Goal: Task Accomplishment & Management: Use online tool/utility

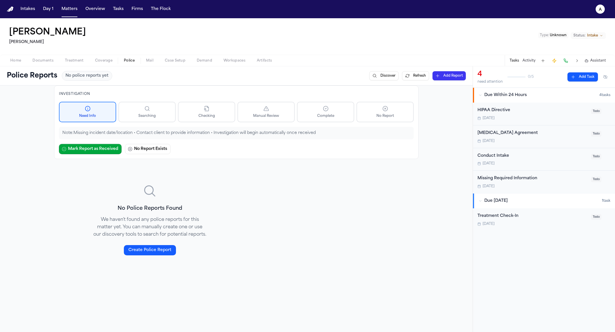
click at [17, 65] on div "Home Documents Treatment Coverage Police Mail Case Setup Demand Workspaces Arti…" at bounding box center [307, 60] width 615 height 11
click at [17, 59] on span "Home" at bounding box center [15, 60] width 11 height 5
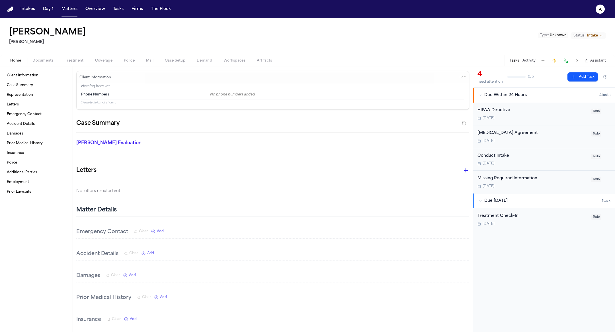
click at [515, 58] on button "Tasks" at bounding box center [513, 60] width 9 height 5
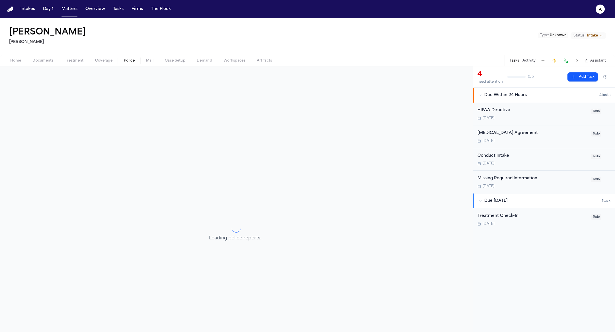
click at [122, 58] on button "Police" at bounding box center [129, 60] width 22 height 7
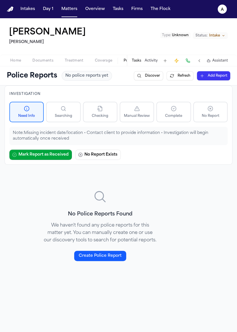
click at [172, 229] on div "No Police Reports Found We haven't found any police reports for this matter yet…" at bounding box center [100, 225] width 191 height 108
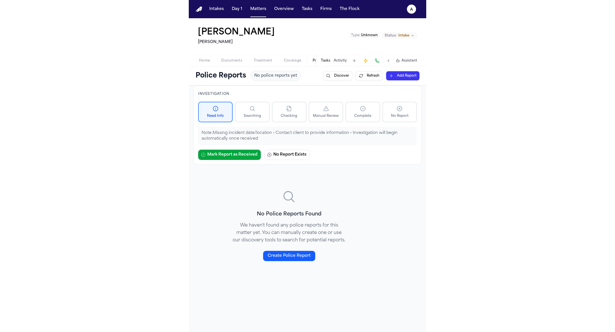
scroll to position [66, 0]
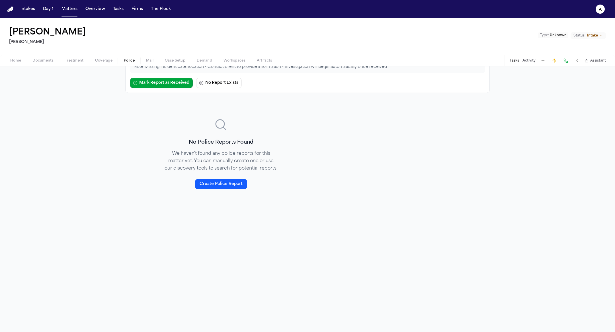
click at [172, 136] on div "No Police Reports Found We haven't found any police reports for this matter yet…" at bounding box center [221, 154] width 128 height 108
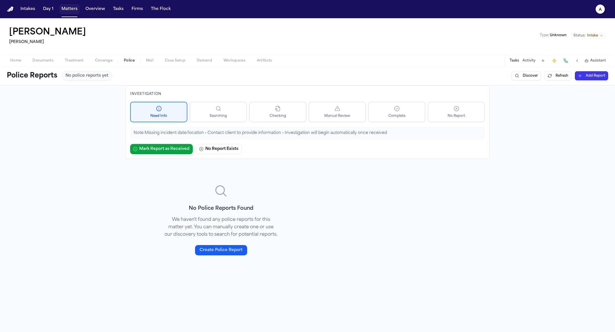
click at [65, 11] on button "Matters" at bounding box center [69, 9] width 20 height 10
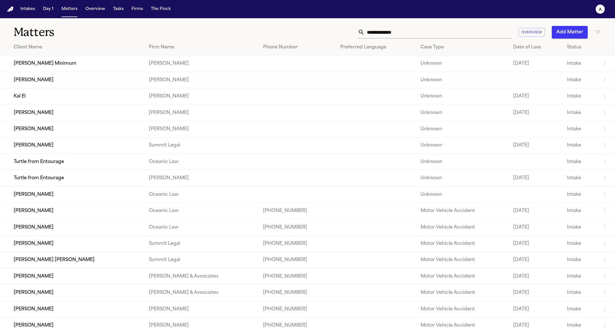
click at [172, 26] on button "Add Matter" at bounding box center [570, 32] width 36 height 13
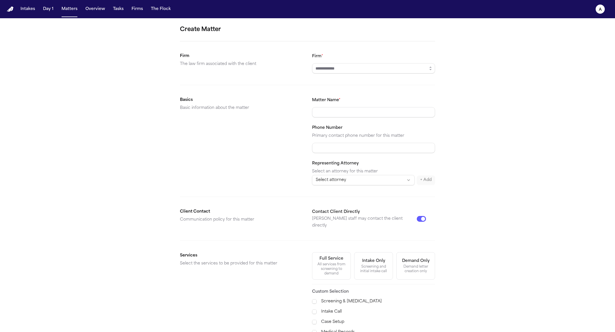
click at [172, 79] on form "Create Matter Firm The law firm associated with the client Firm * Basics Basic …" at bounding box center [307, 215] width 255 height 380
click at [172, 69] on input "Firm *" at bounding box center [373, 68] width 123 height 10
click at [172, 67] on button "button" at bounding box center [430, 68] width 9 height 10
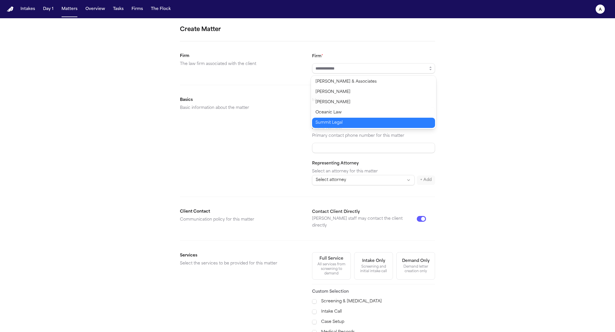
click at [172, 117] on body "Intakes Day 1 Matters Overview Tasks Firms The Flock a Create Matter Firm The l…" at bounding box center [307, 166] width 615 height 332
type input "**********"
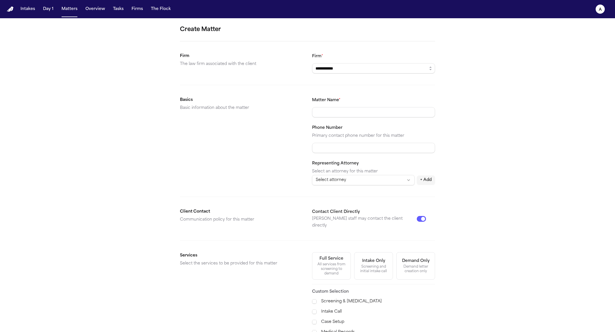
click at [172, 117] on div "Matter Name * Phone Number Primary contact phone number for this matter Represe…" at bounding box center [373, 140] width 123 height 89
click at [172, 108] on body "**********" at bounding box center [307, 166] width 615 height 332
click at [172, 108] on input "Matter Name *" at bounding box center [373, 112] width 123 height 10
type input "*"
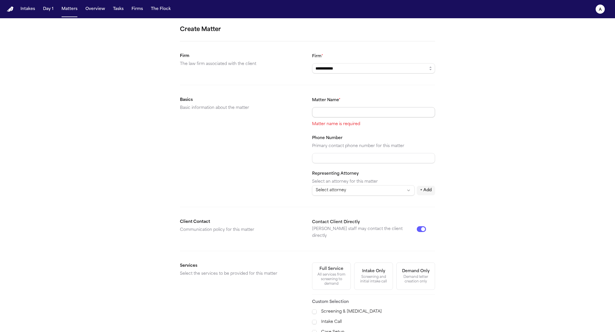
type input "*"
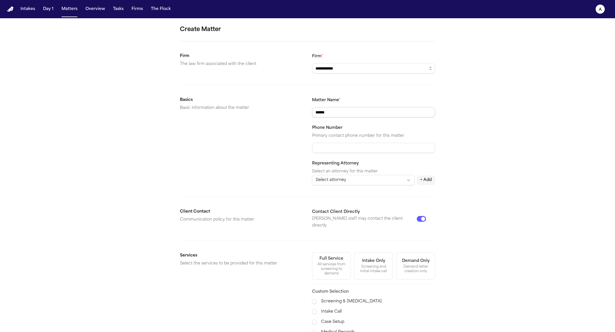
type input "*"
type input "**********"
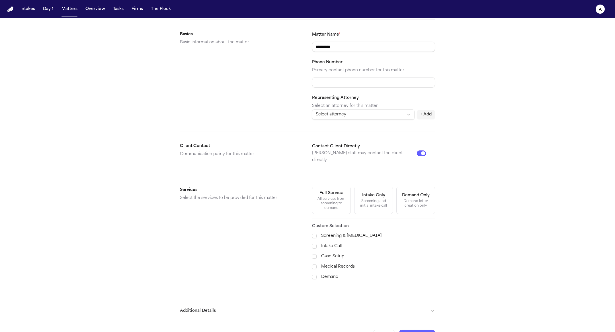
scroll to position [71, 0]
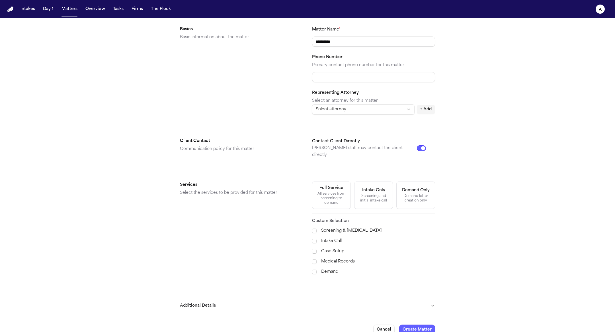
click at [172, 191] on div "All services from screening to demand" at bounding box center [331, 198] width 31 height 14
click at [172, 298] on button "Additional Details" at bounding box center [307, 305] width 255 height 15
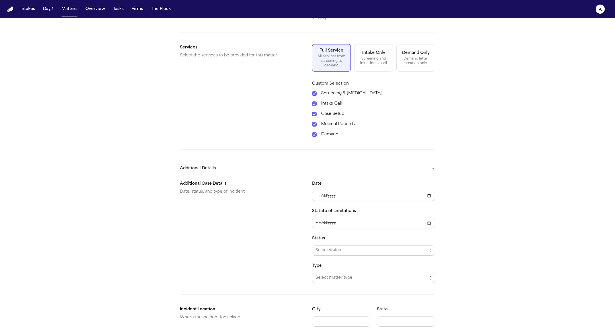
scroll to position [227, 0]
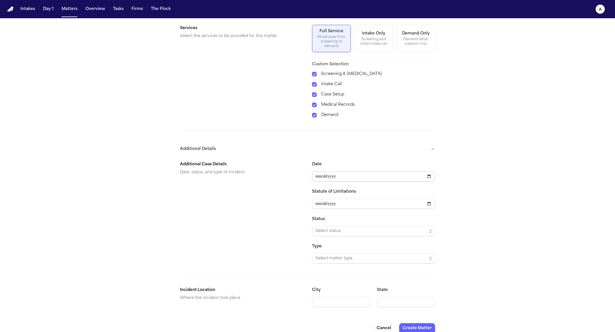
click at [172, 171] on input "Date" at bounding box center [373, 176] width 123 height 10
type input "**********"
click at [172, 323] on button "Create Matter" at bounding box center [417, 328] width 36 height 10
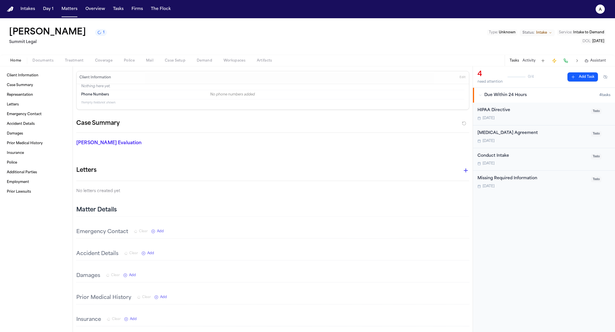
click at [120, 64] on span "button" at bounding box center [129, 63] width 18 height 1
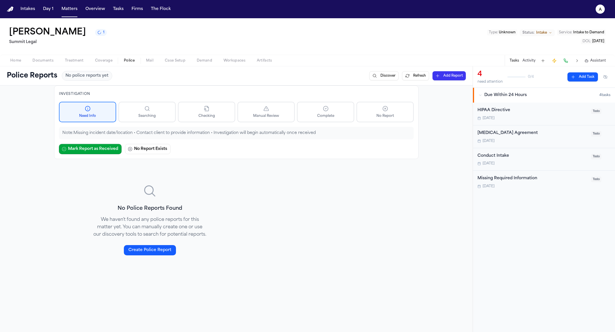
click at [134, 49] on div "John Jacob 1 Summit Legal Type : Unknown Status: Intake Service : Intake to Dem…" at bounding box center [307, 36] width 615 height 36
click at [110, 62] on span "Coverage" at bounding box center [103, 60] width 17 height 5
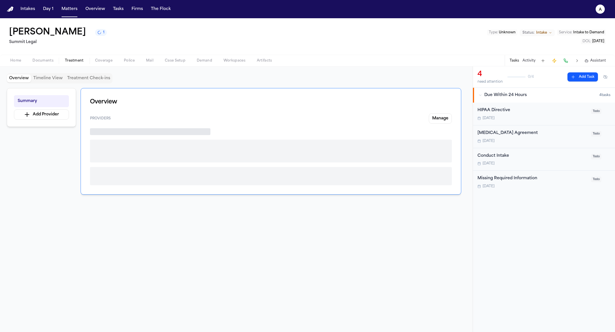
click at [69, 60] on span "Treatment" at bounding box center [74, 60] width 19 height 5
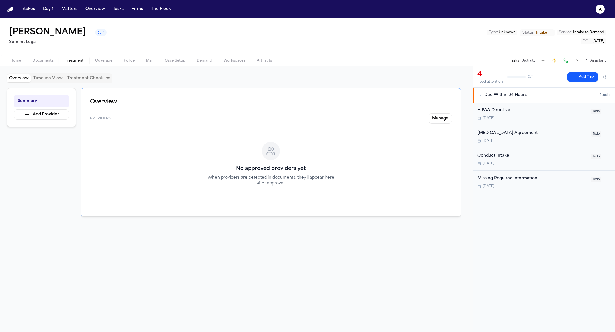
click at [44, 59] on span "Documents" at bounding box center [42, 60] width 21 height 5
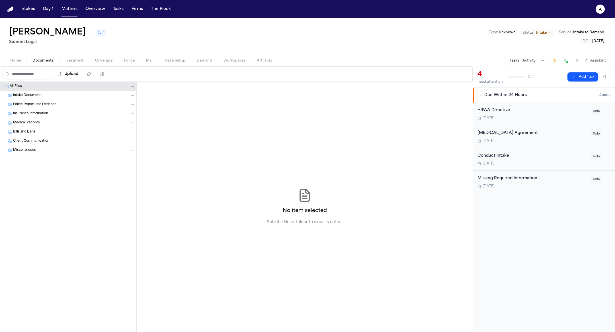
click at [17, 61] on span "Home" at bounding box center [15, 60] width 11 height 5
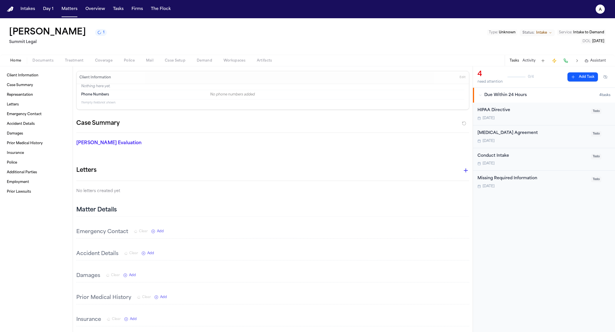
click at [125, 58] on span "Police" at bounding box center [129, 60] width 11 height 5
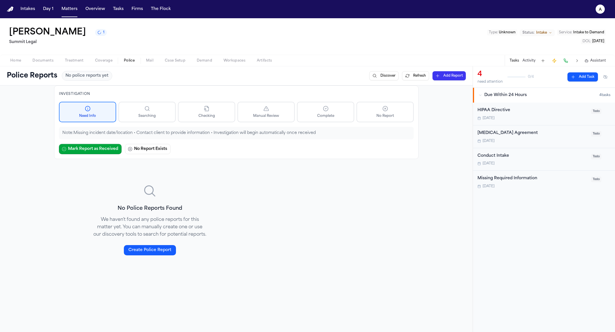
click at [151, 61] on span "Mail" at bounding box center [149, 60] width 7 height 5
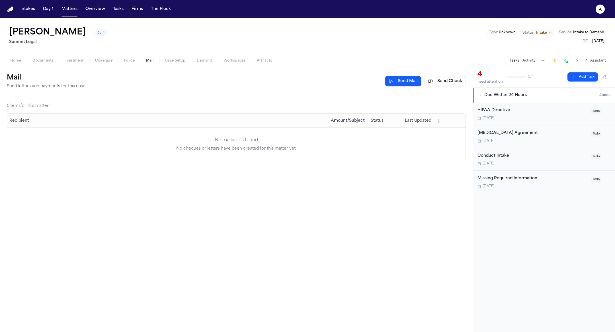
click at [133, 57] on button "Police" at bounding box center [129, 60] width 22 height 7
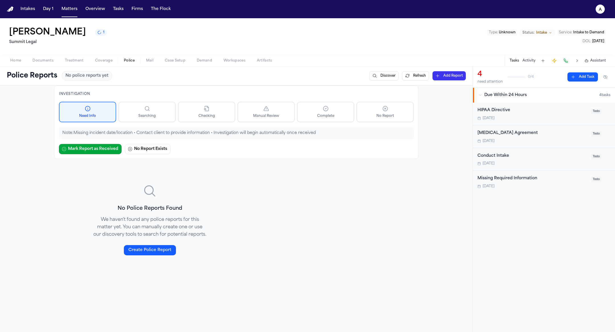
click at [108, 60] on span "Coverage" at bounding box center [103, 60] width 17 height 5
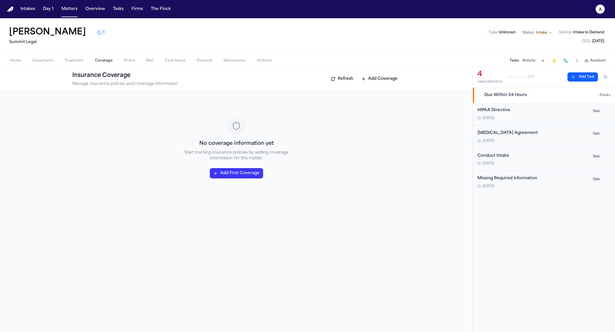
click at [137, 61] on button "Police" at bounding box center [129, 60] width 22 height 7
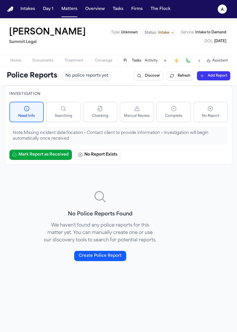
click at [130, 200] on div at bounding box center [100, 197] width 114 height 14
click at [172, 79] on button "Refresh" at bounding box center [180, 75] width 27 height 9
click at [172, 240] on div "No Police Reports Found We haven't found any police reports for this matter yet…" at bounding box center [119, 225] width 228 height 108
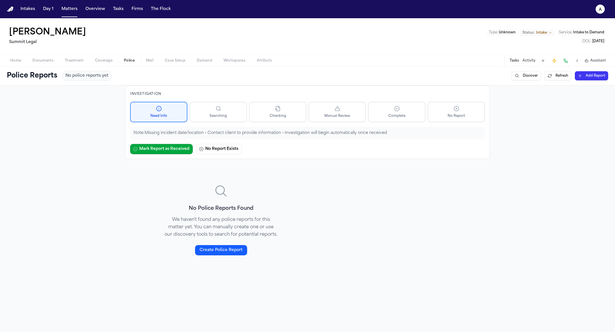
click at [122, 64] on div "Home Documents Treatment Coverage Police Mail Case Setup Demand Workspaces Arti…" at bounding box center [307, 60] width 615 height 11
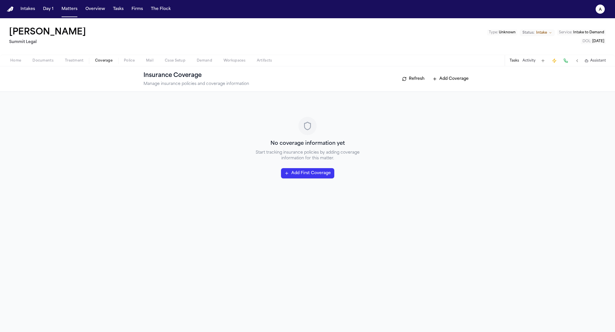
click at [112, 61] on button "Coverage" at bounding box center [103, 60] width 29 height 7
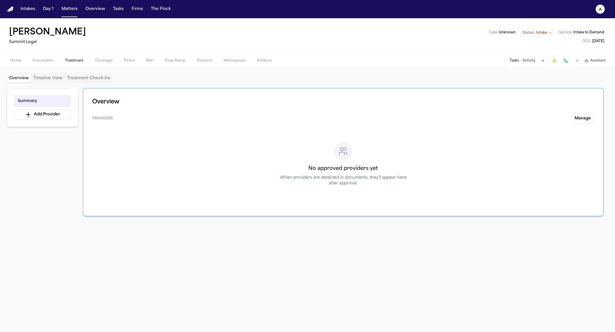
click at [69, 60] on span "Treatment" at bounding box center [74, 60] width 19 height 5
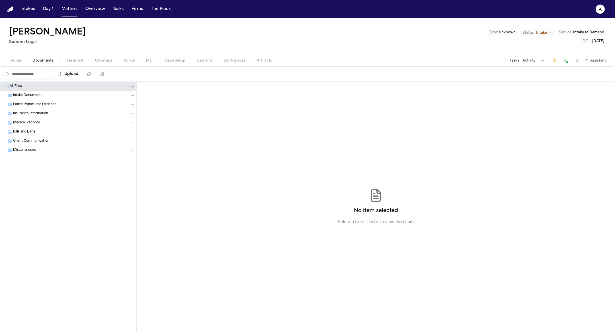
click at [35, 59] on span "Documents" at bounding box center [42, 60] width 21 height 5
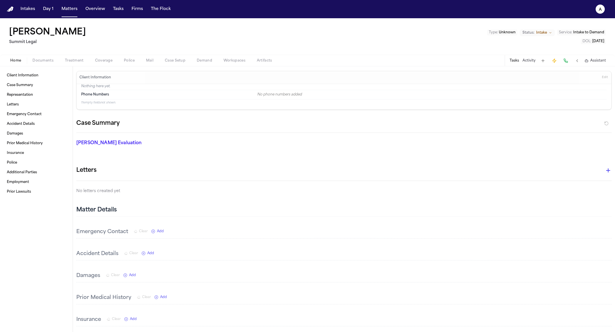
click at [5, 60] on button "Home" at bounding box center [16, 60] width 22 height 7
click at [120, 72] on div "Client Information Edit" at bounding box center [344, 77] width 535 height 13
click at [127, 61] on span "Police" at bounding box center [129, 60] width 11 height 5
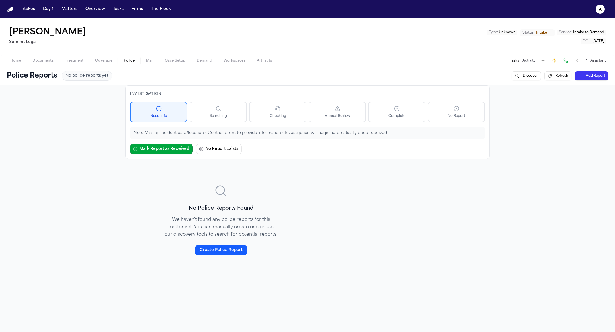
click at [150, 60] on span "Mail" at bounding box center [149, 60] width 7 height 5
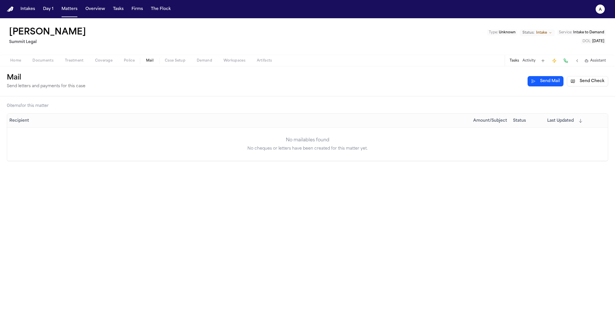
click at [133, 61] on span "Police" at bounding box center [129, 60] width 11 height 5
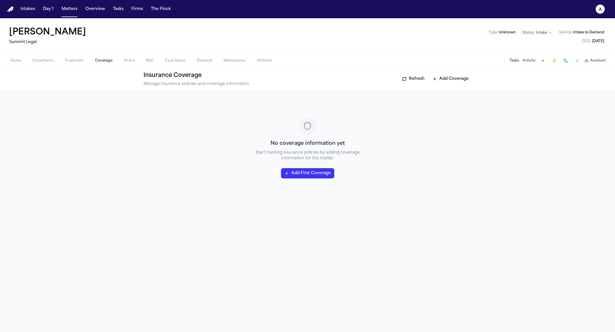
click at [104, 60] on span "Coverage" at bounding box center [103, 60] width 17 height 5
click at [136, 59] on button "Police" at bounding box center [129, 60] width 22 height 7
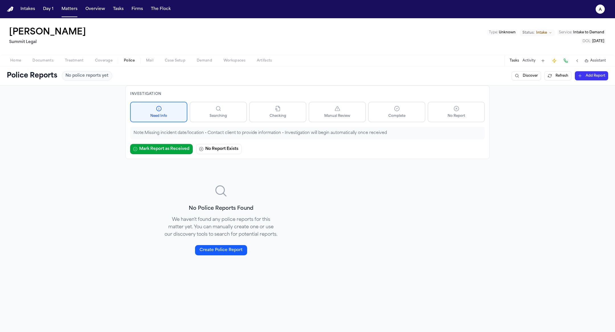
click at [149, 59] on span "Mail" at bounding box center [149, 60] width 7 height 5
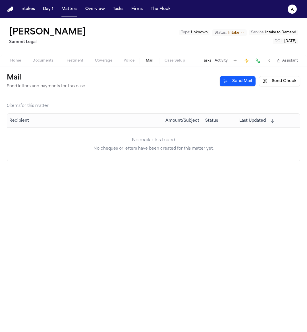
click at [172, 85] on button "Send Check" at bounding box center [279, 81] width 41 height 10
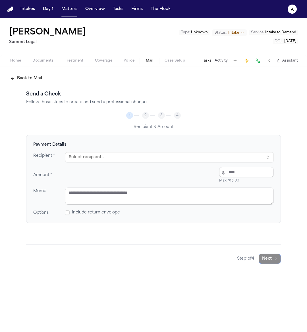
click at [172, 155] on button "Select recipient..." at bounding box center [169, 157] width 209 height 10
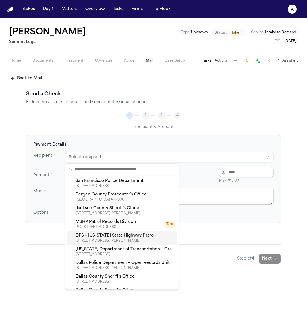
click at [172, 176] on input "number" at bounding box center [246, 172] width 55 height 10
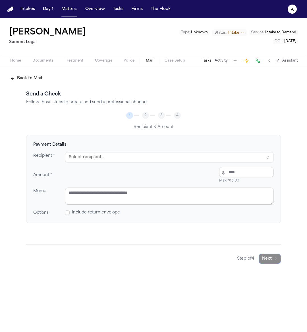
click at [172, 201] on textarea at bounding box center [169, 195] width 209 height 17
click at [110, 213] on span "Include return envelope" at bounding box center [96, 212] width 48 height 6
click at [71, 217] on div "Payment Details Recipient * Select recipient... Amount * $ Max: $15.00 Memo Opt…" at bounding box center [153, 179] width 255 height 88
click at [66, 212] on span at bounding box center [67, 212] width 5 height 5
click at [114, 194] on textarea at bounding box center [169, 195] width 209 height 17
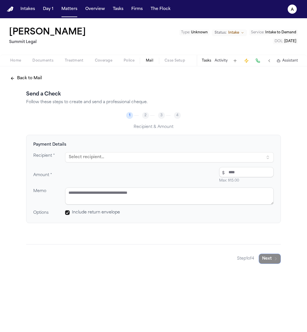
click at [172, 162] on button "Select recipient..." at bounding box center [169, 157] width 209 height 10
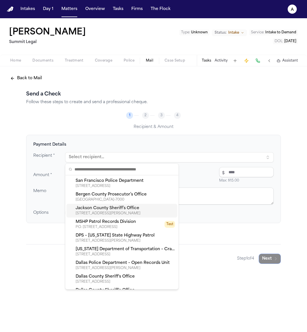
click at [155, 213] on div "4001 NE Lakewood Court, Lee’s Summit, MO, 64064" at bounding box center [126, 213] width 100 height 5
type textarea "**********"
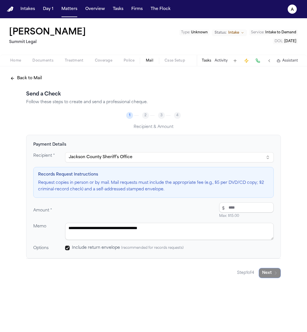
click at [172, 163] on div "**********" at bounding box center [153, 201] width 241 height 99
click at [172, 159] on button "Jackson County Sheriff’s Office" at bounding box center [169, 157] width 209 height 10
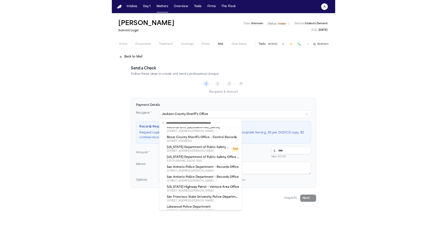
scroll to position [339, 0]
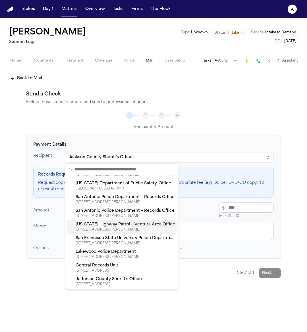
click at [147, 227] on div "4656 Valentine Rd., Ventura, CA, 93003-5740" at bounding box center [126, 229] width 100 height 5
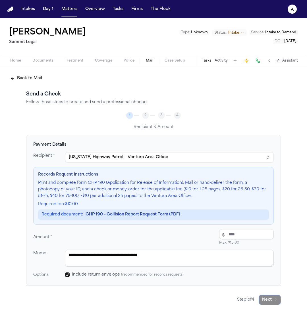
click at [172, 162] on div "**********" at bounding box center [153, 215] width 241 height 126
click at [172, 233] on input "number" at bounding box center [246, 234] width 55 height 10
click at [172, 192] on p "Print and complete form CHP 190 (Application for Release of Information). Mail …" at bounding box center [153, 189] width 231 height 19
type input "*****"
click at [172, 246] on div "**********" at bounding box center [153, 215] width 241 height 126
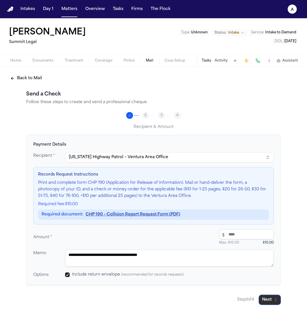
click at [172, 300] on button "Next" at bounding box center [270, 299] width 22 height 10
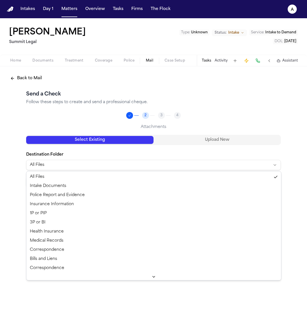
click at [164, 161] on html "Intakes Day 1 Matters Overview Tasks Firms The Flock a John Jacob Summit Legal …" at bounding box center [153, 166] width 307 height 332
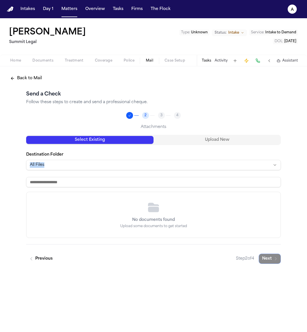
click at [164, 161] on html "Intakes Day 1 Matters Overview Tasks Firms The Flock a John Jacob Summit Legal …" at bounding box center [153, 166] width 307 height 332
click at [145, 217] on p "No documents found" at bounding box center [153, 220] width 43 height 6
click at [144, 168] on html "Intakes Day 1 Matters Overview Tasks Firms The Flock a John Jacob Summit Legal …" at bounding box center [153, 166] width 307 height 332
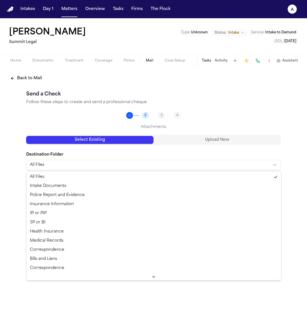
click at [172, 127] on html "Intakes Day 1 Matters Overview Tasks Firms The Flock a John Jacob Summit Legal …" at bounding box center [153, 166] width 307 height 332
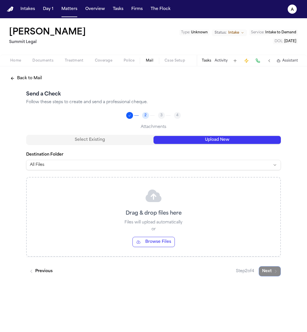
click at [172, 139] on button "Upload New" at bounding box center [218, 140] width 128 height 8
click at [156, 231] on div "Drag & drop files here Files will upload automatically or Browse Files" at bounding box center [154, 216] width 254 height 79
click at [153, 244] on button "Browse Files" at bounding box center [154, 242] width 42 height 10
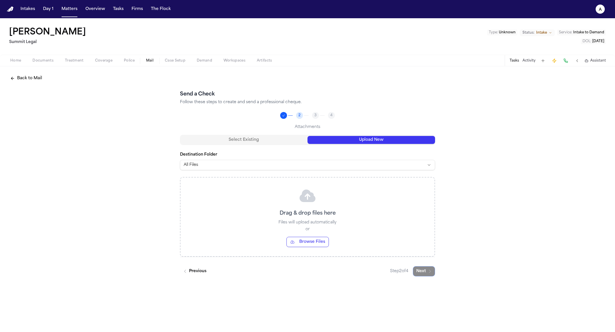
click at [172, 106] on div "Send a Check Follow these steps to create and send a professional cheque. 2 3 4…" at bounding box center [307, 183] width 255 height 186
click at [172, 128] on div "Attachments" at bounding box center [307, 126] width 255 height 7
click at [172, 143] on button "Select Existing" at bounding box center [244, 140] width 128 height 8
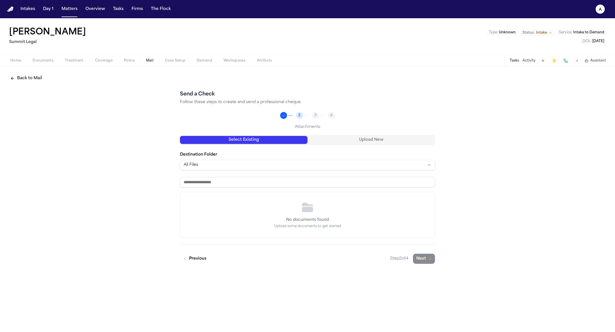
click at [40, 77] on button "Back to Mail" at bounding box center [26, 78] width 39 height 10
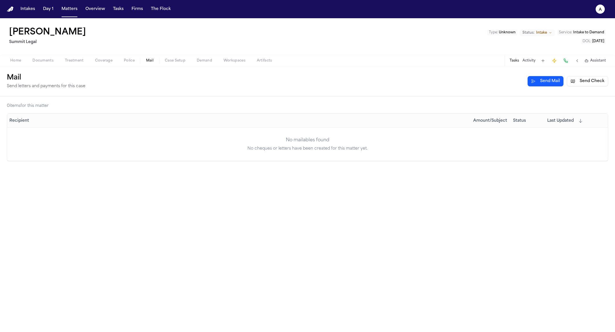
click at [172, 225] on div "0 item s for this matter Recipient Amount/Subject Status Last Updated No mailab…" at bounding box center [307, 213] width 615 height 235
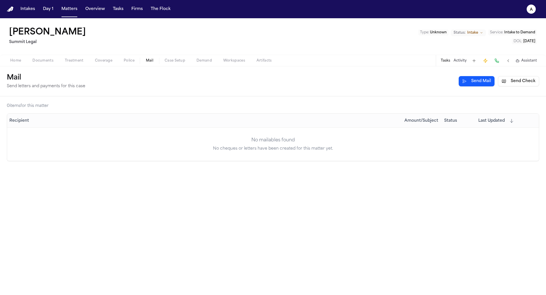
click at [172, 212] on div "0 item s for this matter Recipient Amount/Subject Status Last Updated No mailab…" at bounding box center [273, 195] width 546 height 198
click at [146, 135] on td "No mailables found No cheques or letters have been created for this matter yet." at bounding box center [273, 144] width 532 height 33
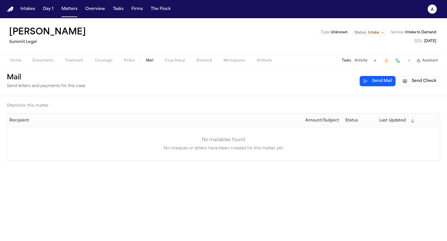
click at [122, 61] on button "Police" at bounding box center [129, 60] width 22 height 7
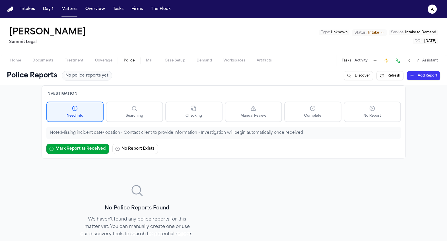
click at [172, 77] on button "Refresh" at bounding box center [390, 75] width 27 height 9
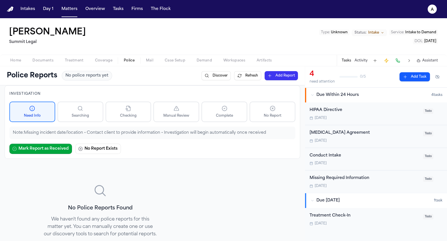
click at [311, 91] on button "Due Within 24 Hours 4 task s" at bounding box center [376, 95] width 142 height 15
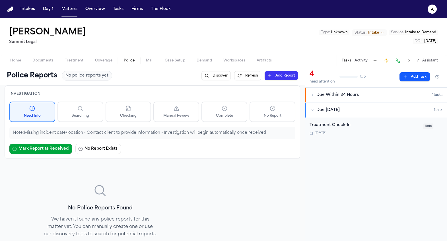
click at [313, 112] on div "Due [DATE]" at bounding box center [372, 110] width 123 height 6
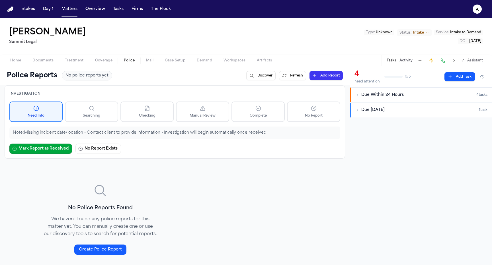
click at [23, 63] on button "Home" at bounding box center [16, 60] width 22 height 7
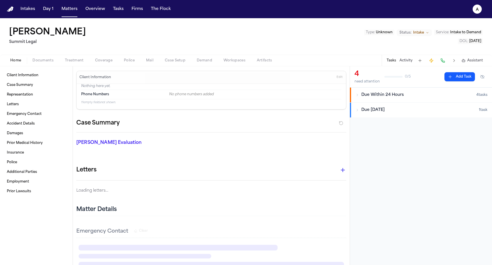
click at [337, 73] on button "Edit" at bounding box center [339, 77] width 9 height 9
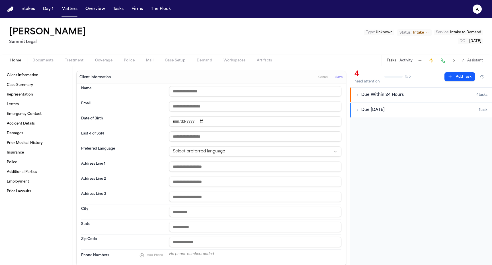
click at [239, 96] on input "text" at bounding box center [255, 91] width 172 height 10
type input "**********"
click at [340, 76] on span "Save" at bounding box center [338, 77] width 7 height 4
click at [381, 102] on button "Due Within 24 Hours 4 task s" at bounding box center [421, 95] width 142 height 15
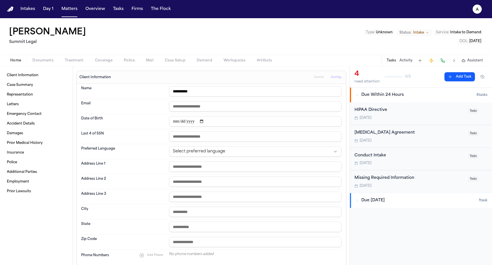
click at [418, 42] on div "DOL : 2025-08-21" at bounding box center [423, 41] width 119 height 6
click at [447, 32] on span "Service :" at bounding box center [442, 32] width 13 height 3
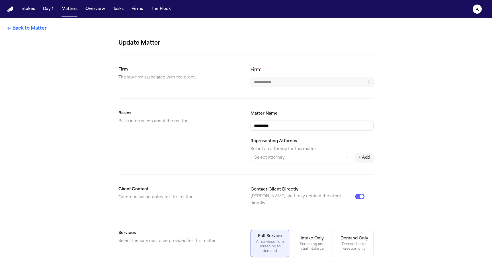
click at [29, 25] on link "Back to Matter" at bounding box center [27, 28] width 40 height 7
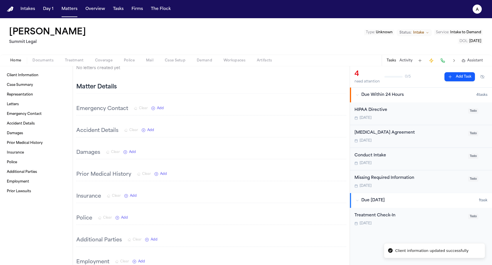
scroll to position [122, 0]
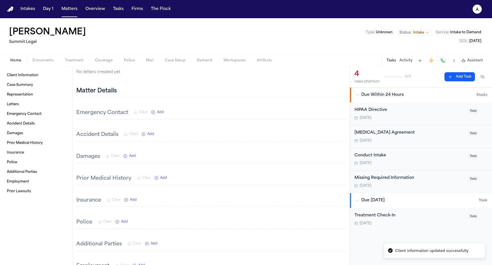
click at [153, 134] on span "Add" at bounding box center [150, 134] width 7 height 5
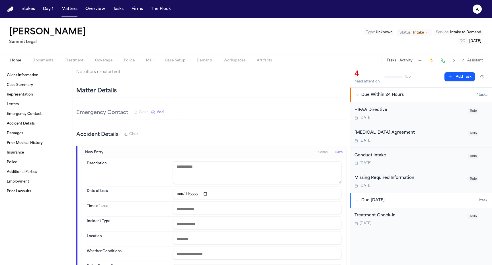
click at [234, 208] on input "text" at bounding box center [257, 209] width 169 height 10
click at [222, 236] on input "text" at bounding box center [257, 239] width 169 height 10
type input "*"
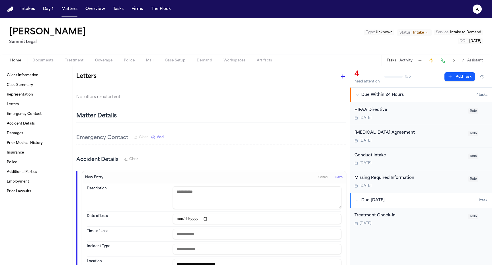
type input "**********"
click at [223, 198] on textarea at bounding box center [257, 197] width 169 height 23
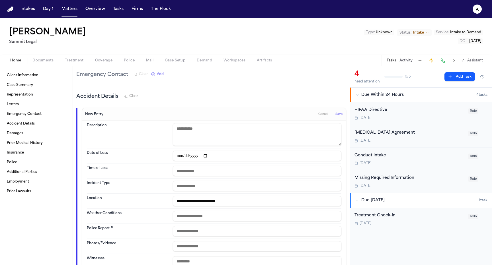
scroll to position [155, 0]
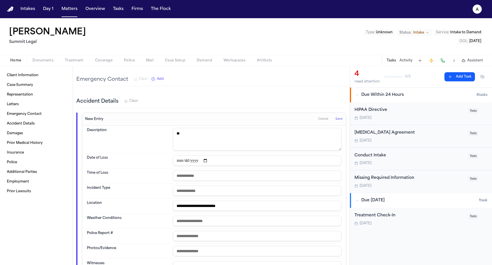
type textarea "*"
click at [293, 136] on textarea "**********" at bounding box center [257, 139] width 169 height 23
click at [284, 145] on textarea "**********" at bounding box center [257, 139] width 169 height 23
type textarea "**********"
click at [341, 119] on span "Save" at bounding box center [338, 119] width 7 height 4
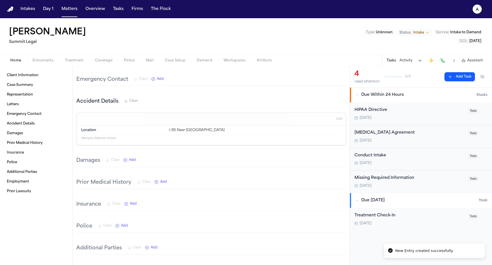
click at [331, 120] on div "Edit" at bounding box center [211, 119] width 269 height 13
click at [336, 120] on button "Edit" at bounding box center [339, 119] width 9 height 9
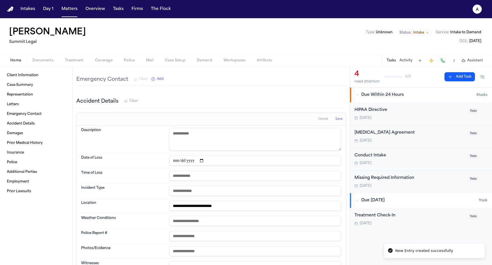
click at [309, 132] on textarea at bounding box center [255, 139] width 172 height 23
paste textarea "**********"
type textarea "**********"
click at [339, 120] on span "Save" at bounding box center [338, 119] width 7 height 4
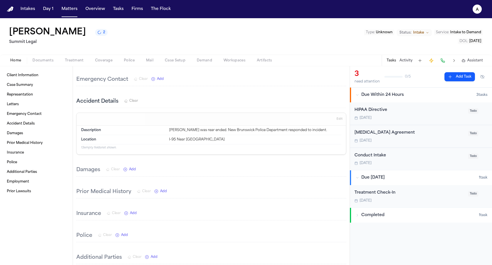
click at [95, 32] on button "2" at bounding box center [101, 32] width 13 height 7
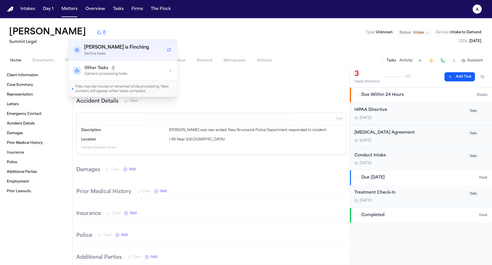
click at [95, 32] on button "2" at bounding box center [101, 32] width 13 height 7
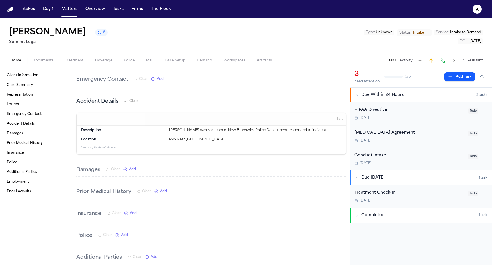
click at [95, 32] on button "2" at bounding box center [101, 32] width 13 height 7
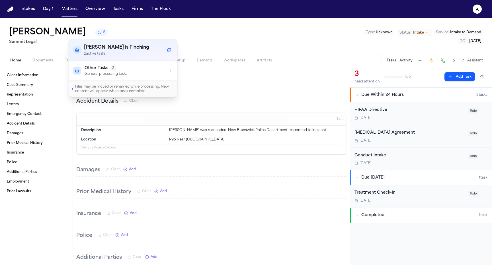
click at [91, 77] on button "Other Tasks 2 General processing tasks" at bounding box center [123, 71] width 109 height 20
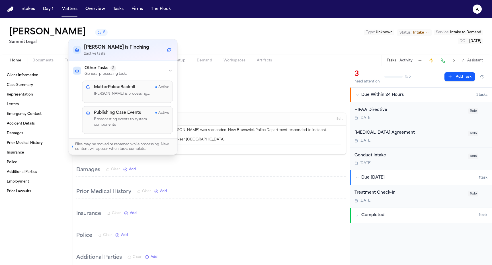
click at [98, 102] on div "MatterPoliceBackfill Active Finch is processing..." at bounding box center [127, 92] width 91 height 22
click at [97, 30] on div "John Jacob 2 Summit Legal Type : Unknown Status: Intake Service : Intake to Dem…" at bounding box center [246, 36] width 492 height 36
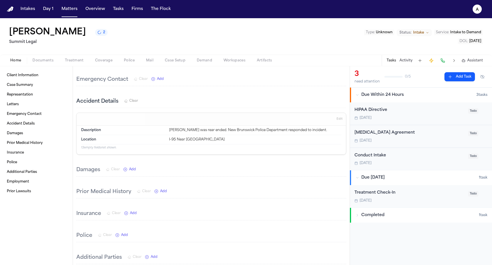
click at [95, 32] on button "2" at bounding box center [101, 32] width 13 height 7
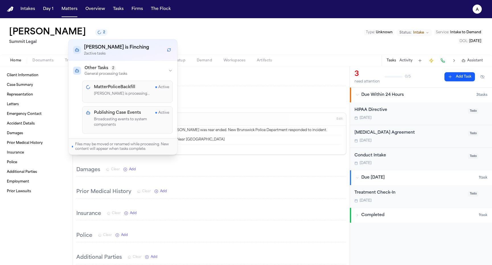
click at [81, 31] on div "John Jacob 2 Summit Legal Type : Unknown Status: Intake Service : Intake to Dem…" at bounding box center [246, 36] width 492 height 36
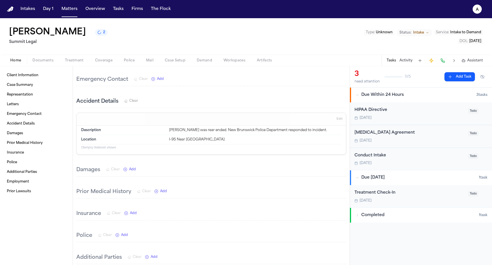
click at [95, 31] on button "2" at bounding box center [101, 32] width 13 height 7
click at [89, 31] on div "John Jacob 2 Summit Legal Type : Unknown Status: Intake Service : Intake to Dem…" at bounding box center [246, 36] width 492 height 36
click at [95, 33] on button "2" at bounding box center [101, 32] width 13 height 7
click at [91, 33] on div "John Jacob 2 Summit Legal Type : Unknown Status: Intake Service : Intake to Dem…" at bounding box center [246, 36] width 492 height 36
click at [103, 35] on span "2" at bounding box center [104, 32] width 2 height 5
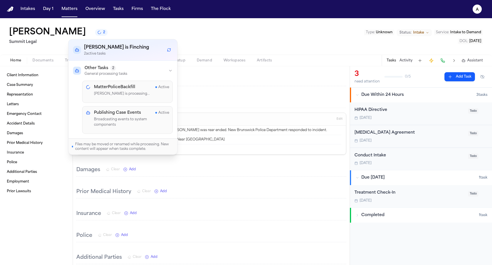
click at [83, 35] on div "John Jacob 2 Summit Legal Type : Unknown Status: Intake Service : Intake to Dem…" at bounding box center [246, 36] width 492 height 36
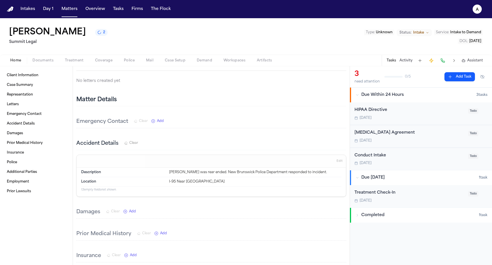
scroll to position [0, 0]
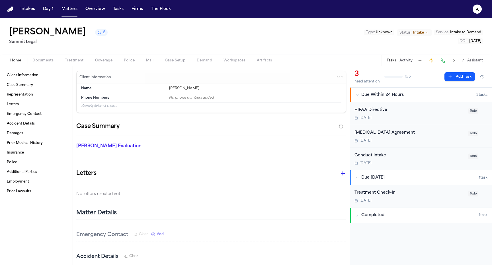
click at [210, 90] on div "[PERSON_NAME]" at bounding box center [255, 88] width 172 height 5
click at [140, 63] on button "Mail" at bounding box center [149, 60] width 19 height 7
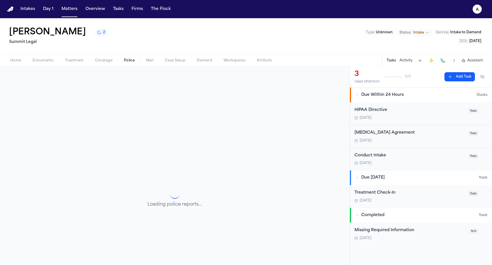
click at [134, 60] on button "Police" at bounding box center [129, 60] width 22 height 7
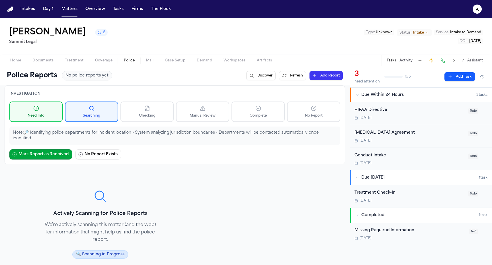
click at [153, 61] on button "Mail" at bounding box center [149, 60] width 19 height 7
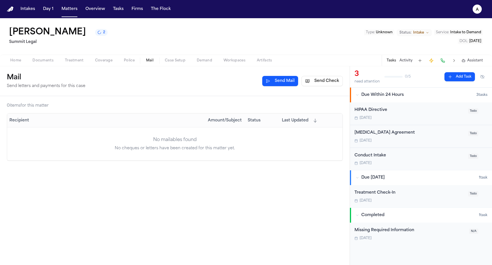
click at [70, 62] on span "Treatment" at bounding box center [74, 60] width 19 height 5
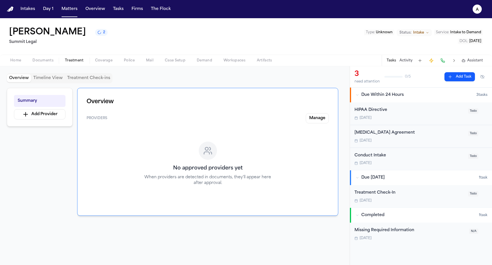
click at [132, 59] on span "Police" at bounding box center [129, 60] width 11 height 5
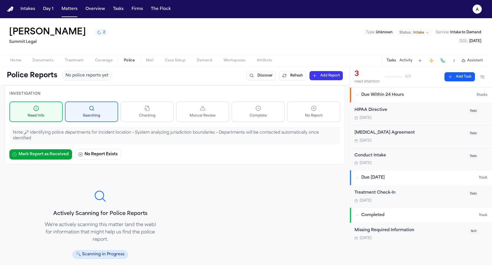
click at [173, 57] on div "Home Documents Treatment Coverage Police Mail Case Setup Demand Workspaces Arti…" at bounding box center [246, 60] width 492 height 11
click at [154, 58] on button "Mail" at bounding box center [149, 60] width 19 height 7
click at [134, 59] on button "Police" at bounding box center [129, 60] width 22 height 7
click at [200, 221] on div "Actively Scanning for Police Reports We're actively scanning this matter (and t…" at bounding box center [175, 233] width 340 height 124
click at [193, 148] on div "Investigation Need Info Searching Checking Manual Review Complete No Report Not…" at bounding box center [175, 124] width 340 height 79
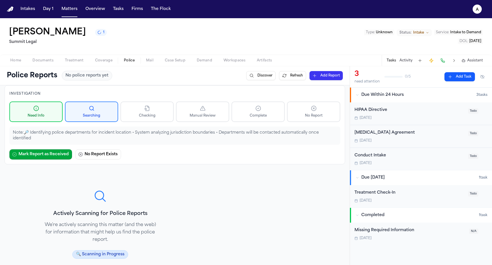
click at [143, 62] on button "Mail" at bounding box center [149, 60] width 19 height 7
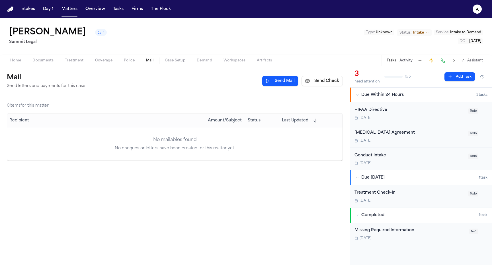
click at [125, 57] on div "Home Documents Treatment Coverage Police Mail Case Setup Demand Workspaces Arti…" at bounding box center [246, 60] width 492 height 11
click at [135, 58] on button "Police" at bounding box center [129, 60] width 22 height 7
click at [153, 58] on button "Mail" at bounding box center [149, 60] width 19 height 7
click at [328, 82] on button "Send Check" at bounding box center [321, 81] width 41 height 10
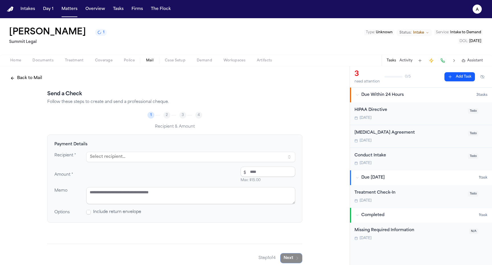
scroll to position [5, 0]
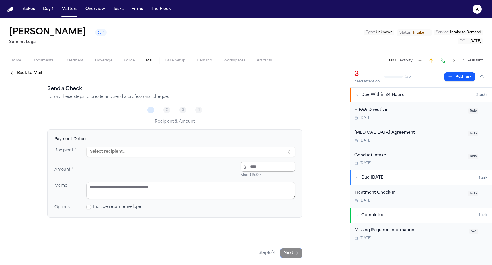
click at [245, 163] on input "number" at bounding box center [268, 167] width 55 height 10
click at [294, 147] on button "Select recipient..." at bounding box center [190, 152] width 209 height 10
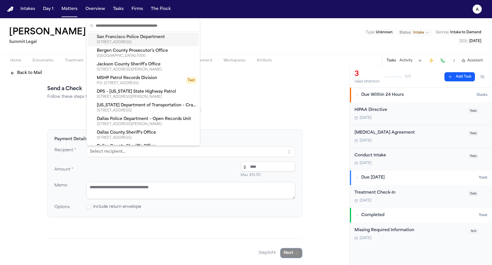
click at [294, 148] on button "Select recipient..." at bounding box center [190, 152] width 209 height 10
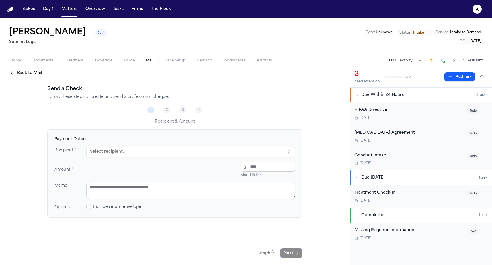
click at [33, 69] on button "Back to Mail" at bounding box center [26, 73] width 39 height 10
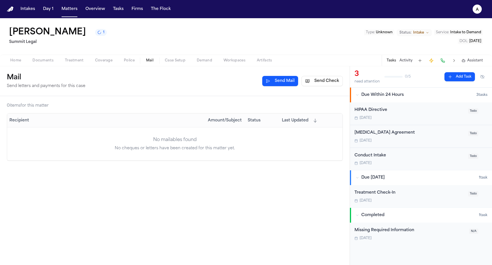
click at [221, 126] on th "Amount/Subject" at bounding box center [226, 121] width 40 height 14
click at [211, 194] on div "0 item s for this matter Recipient Amount/Subject Status Last Updated No mailab…" at bounding box center [175, 180] width 350 height 169
click at [320, 83] on button "Send Check" at bounding box center [321, 81] width 41 height 10
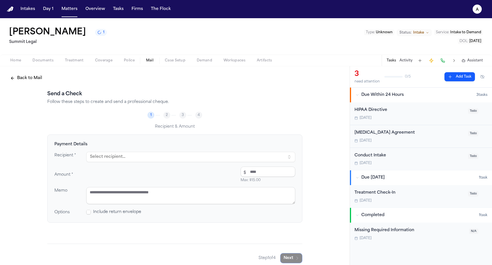
click at [263, 155] on button "Select recipient..." at bounding box center [190, 157] width 209 height 10
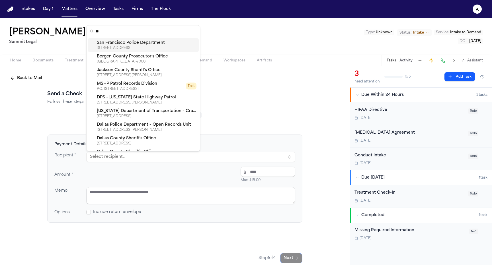
type input "*"
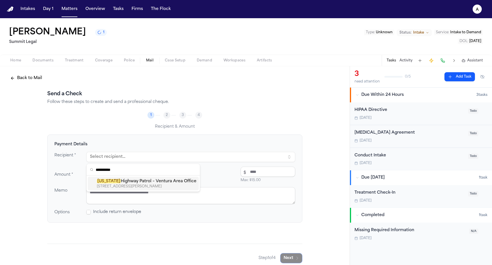
type input "**********"
click at [137, 191] on div "California Highway Patrol – Ventura Area Office 4656 Valentine Rd., Ventura, CA…" at bounding box center [143, 184] width 113 height 16
click at [137, 184] on div "California Highway Patrol – Ventura Area Office" at bounding box center [147, 182] width 100 height 6
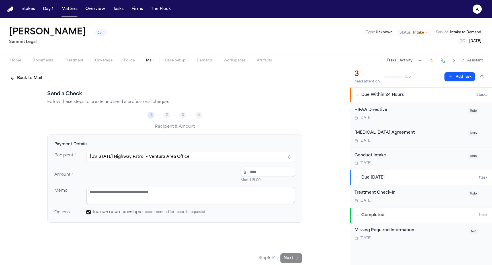
type textarea "**********"
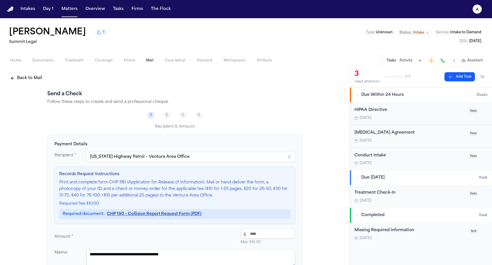
click at [131, 216] on link "CHP 190 – Collision Report Request Form (PDF)" at bounding box center [154, 214] width 95 height 6
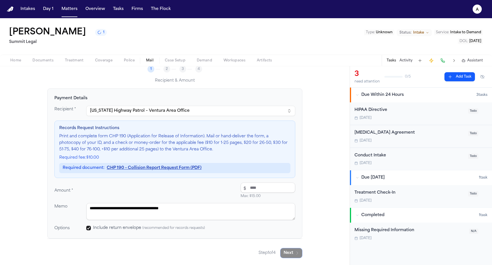
scroll to position [47, 0]
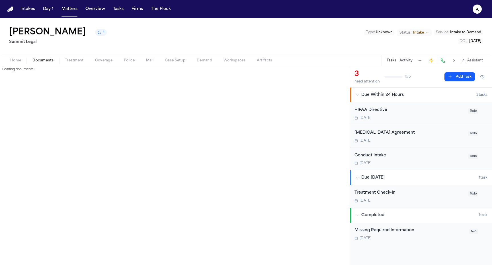
click at [41, 61] on span "Documents" at bounding box center [42, 60] width 21 height 5
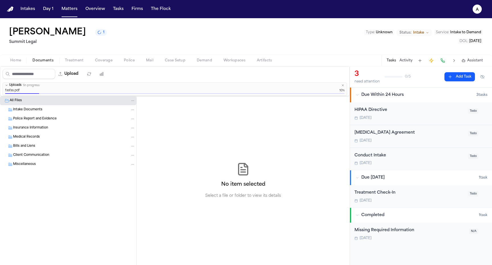
click at [185, 137] on div "No item selected Select a file or folder to view its details" at bounding box center [243, 180] width 213 height 169
click at [140, 59] on button "Mail" at bounding box center [149, 60] width 19 height 7
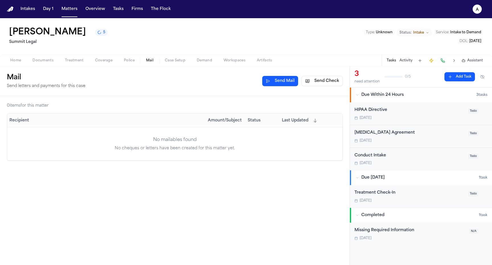
click at [151, 64] on span "button" at bounding box center [150, 63] width 14 height 1
click at [317, 79] on button "Send Check" at bounding box center [321, 81] width 41 height 10
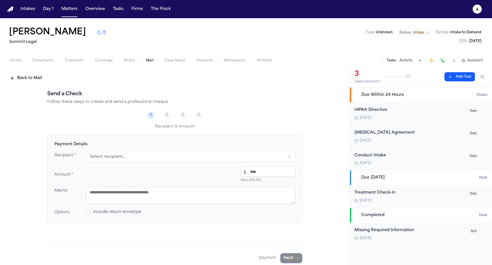
click at [286, 155] on button "Select recipient..." at bounding box center [190, 157] width 209 height 10
type input "**********"
click at [165, 181] on div "California Highway Patrol – Ventura Area Office" at bounding box center [147, 182] width 100 height 6
type textarea "**********"
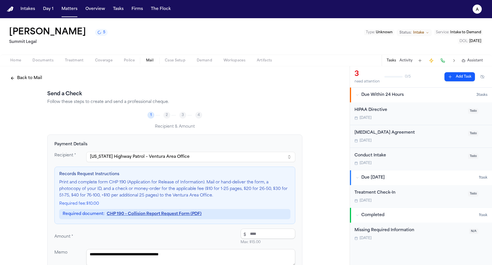
scroll to position [47, 0]
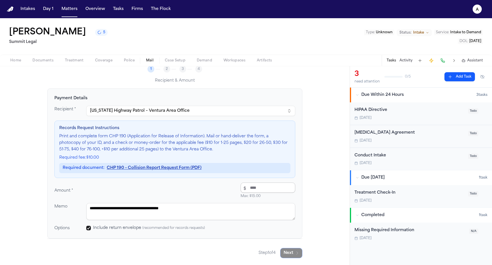
click at [278, 190] on input "number" at bounding box center [268, 188] width 55 height 10
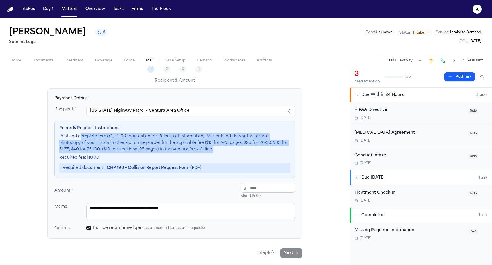
drag, startPoint x: 272, startPoint y: 151, endPoint x: 80, endPoint y: 137, distance: 192.1
click at [80, 137] on p "Print and complete form CHP 190 (Application for Release of Information). Mail …" at bounding box center [174, 142] width 231 height 19
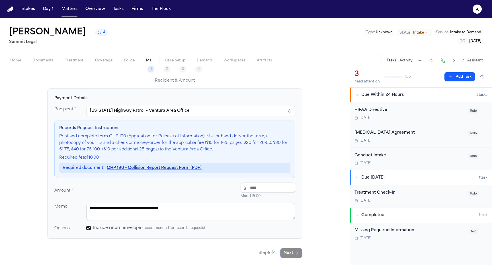
click at [223, 169] on div "Required document: CHP 190 – Collision Report Request Form (PDF)" at bounding box center [174, 168] width 231 height 10
click at [276, 188] on input "number" at bounding box center [268, 188] width 55 height 10
click at [263, 188] on input "**" at bounding box center [268, 188] width 55 height 10
click at [228, 188] on div "Amount * $ ** Max: $15.00 $10.00" at bounding box center [174, 191] width 241 height 16
type input "*****"
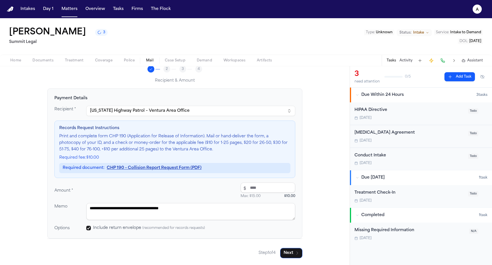
click at [228, 188] on div "Amount * $ ***** Max: $15.00 $10.00" at bounding box center [174, 191] width 241 height 16
click at [298, 253] on icon "button" at bounding box center [297, 253] width 5 height 5
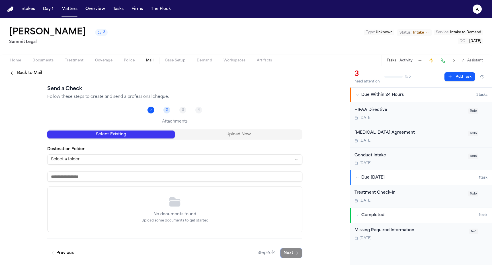
scroll to position [5, 0]
click at [54, 198] on button "Select J. Jacob - Intake Form - 5.23.25" at bounding box center [53, 195] width 5 height 5
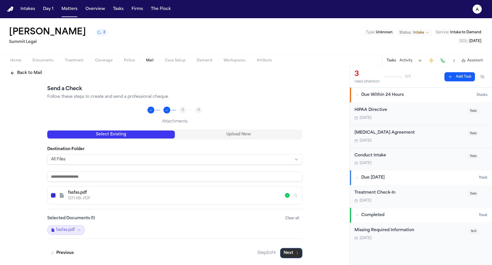
click at [294, 251] on button "Next" at bounding box center [291, 253] width 22 height 10
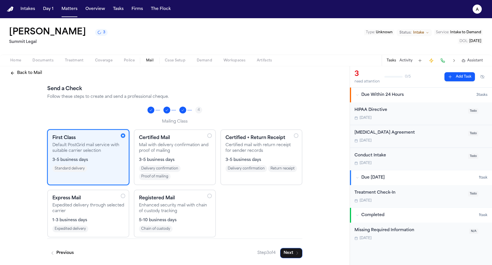
click at [165, 164] on div "3-5 business days Delivery confirmation Proof of mailing" at bounding box center [175, 168] width 72 height 23
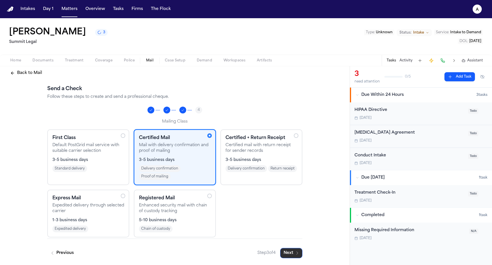
click at [288, 256] on button "Next" at bounding box center [291, 253] width 22 height 10
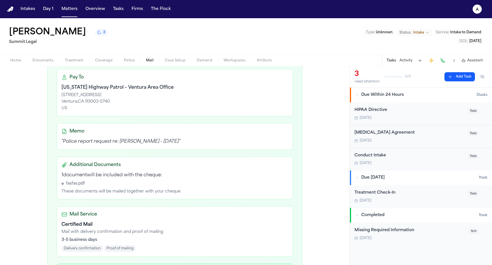
scroll to position [171, 0]
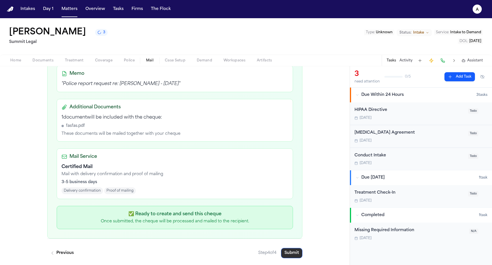
click at [291, 254] on button "Submit" at bounding box center [291, 253] width 21 height 10
click at [153, 61] on button "Mail" at bounding box center [149, 60] width 19 height 7
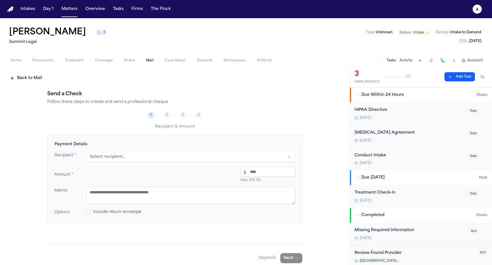
click at [24, 79] on button "Back to Mail" at bounding box center [26, 78] width 39 height 10
